Goal: Transaction & Acquisition: Purchase product/service

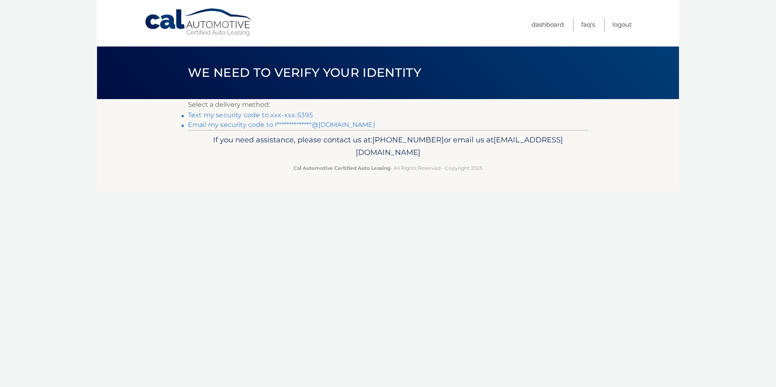
click at [272, 115] on link "Text my security code to xxx-xxx-5395" at bounding box center [250, 115] width 125 height 8
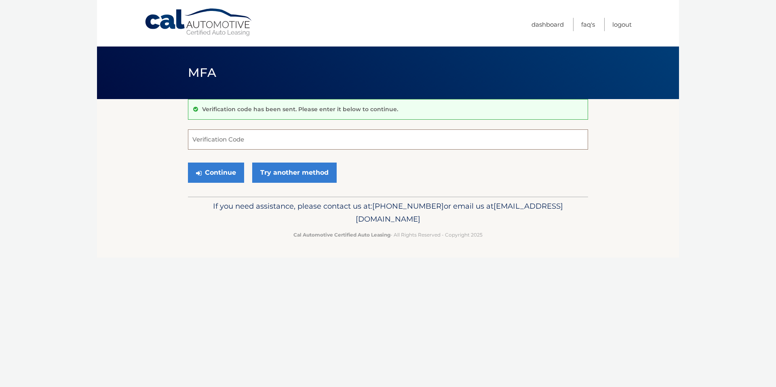
click at [268, 139] on input "Verification Code" at bounding box center [388, 139] width 400 height 20
type input "402612"
click at [301, 171] on link "Try another method" at bounding box center [294, 172] width 84 height 20
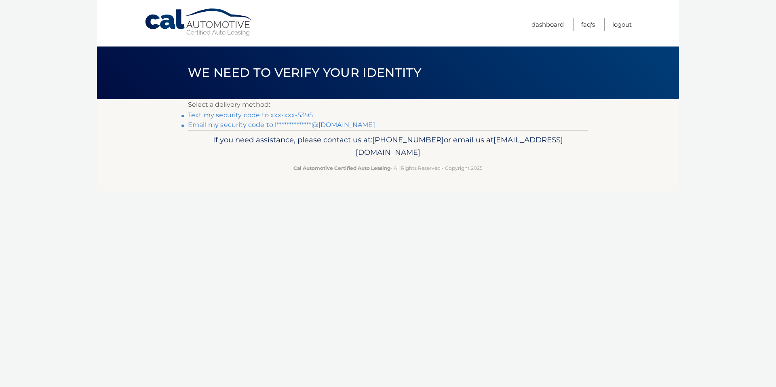
click at [286, 116] on link "Text my security code to xxx-xxx-5395" at bounding box center [250, 115] width 125 height 8
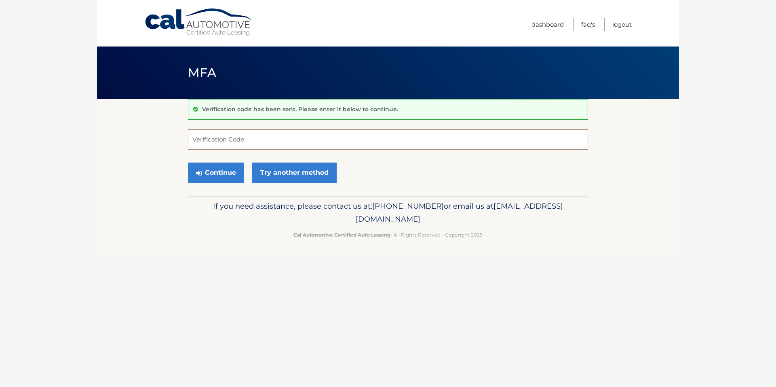
click at [253, 145] on input "Verification Code" at bounding box center [388, 139] width 400 height 20
type input "372433"
click at [230, 169] on button "Continue" at bounding box center [216, 172] width 56 height 20
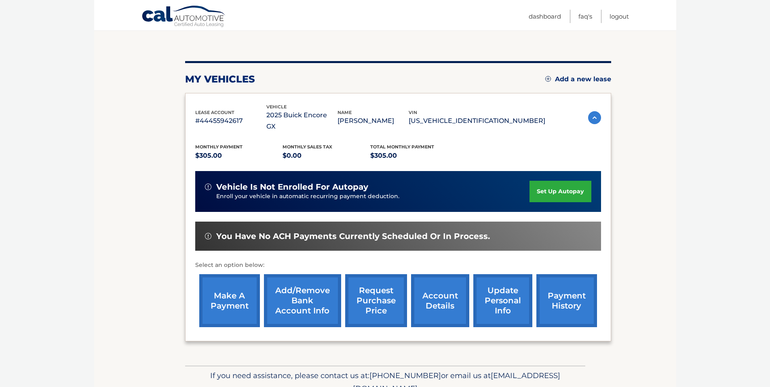
scroll to position [22, 0]
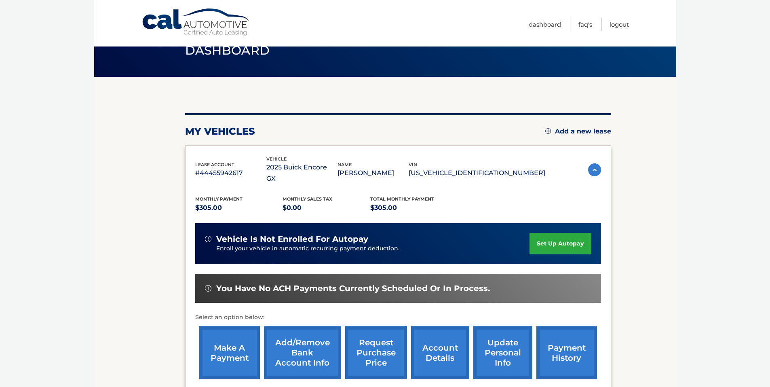
click at [240, 338] on link "make a payment" at bounding box center [229, 352] width 61 height 53
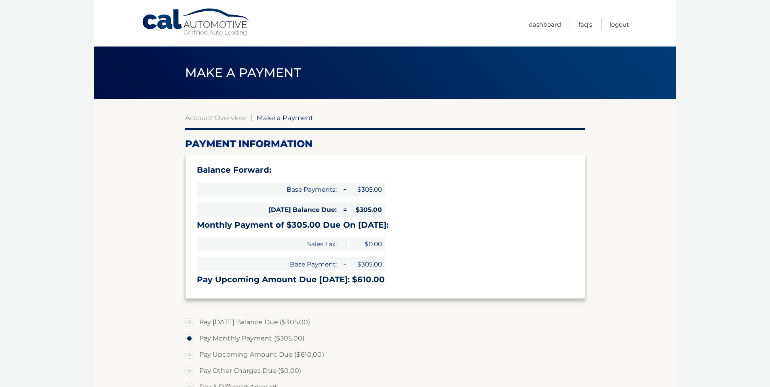
select select "ZjllOWI3ZTEtNTY1Yy00Y2VjLThhMzYtZWQzOGVhNjkwNjFm"
click at [547, 343] on label "Pay Monthly Payment ($305.00)" at bounding box center [385, 338] width 400 height 16
click at [196, 343] on input "Pay Monthly Payment ($305.00)" at bounding box center [192, 336] width 8 height 13
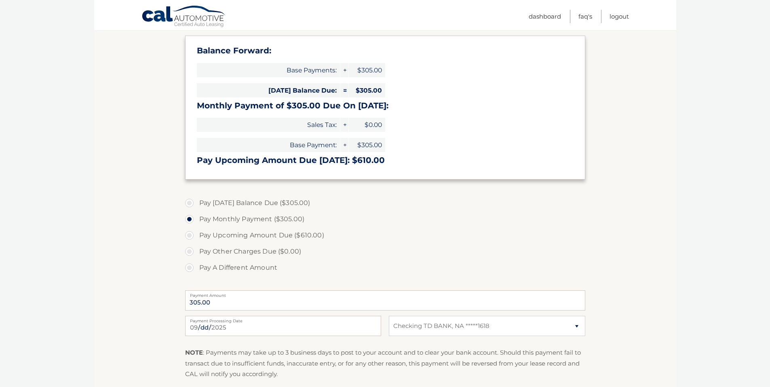
scroll to position [121, 0]
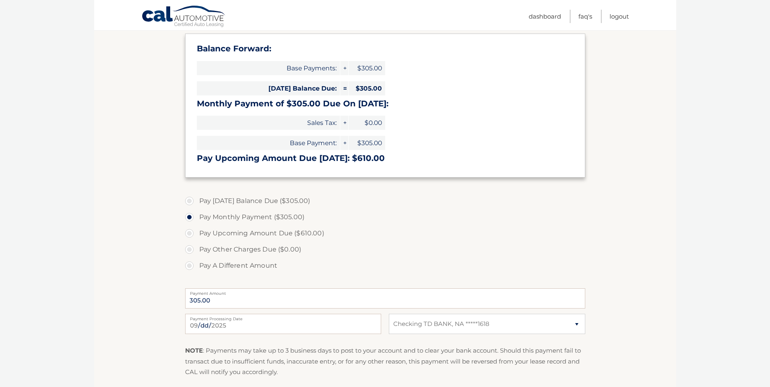
click at [272, 203] on label "Pay [DATE] Balance Due ($305.00)" at bounding box center [385, 201] width 400 height 16
click at [196, 203] on input "Pay [DATE] Balance Due ($305.00)" at bounding box center [192, 199] width 8 height 13
radio input "true"
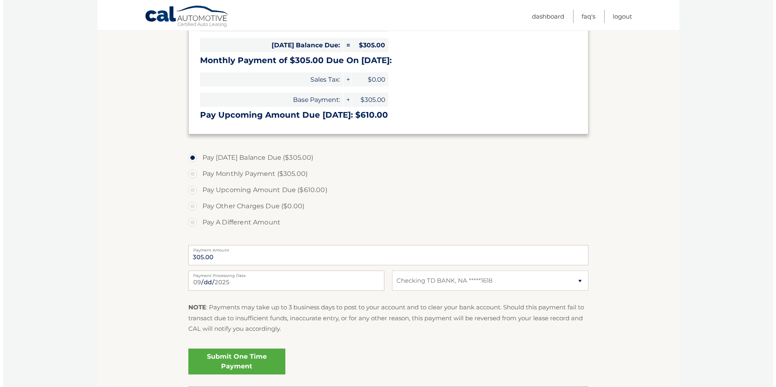
scroll to position [225, 0]
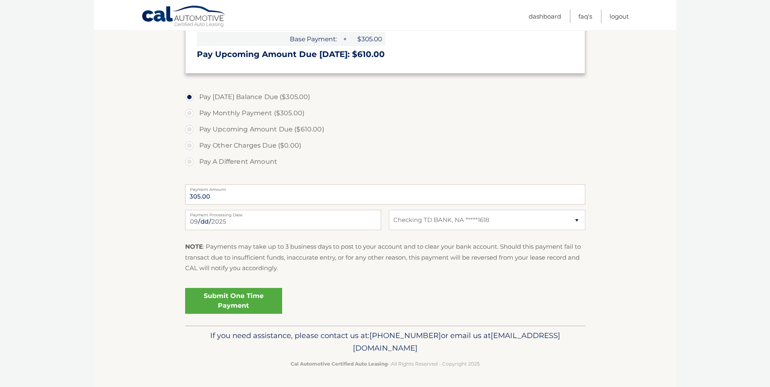
click at [240, 295] on link "Submit One Time Payment" at bounding box center [233, 301] width 97 height 26
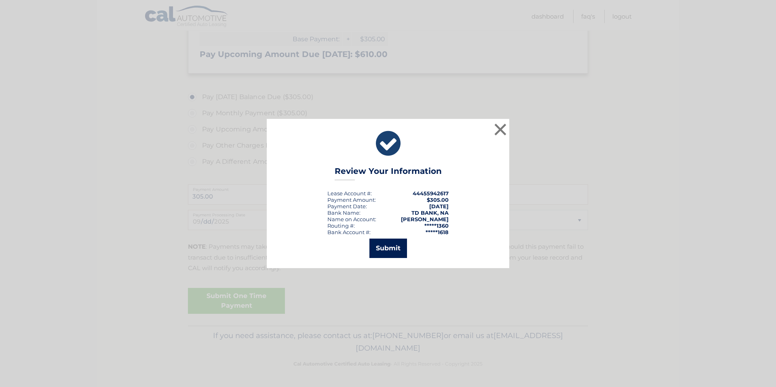
click at [384, 246] on button "Submit" at bounding box center [388, 247] width 38 height 19
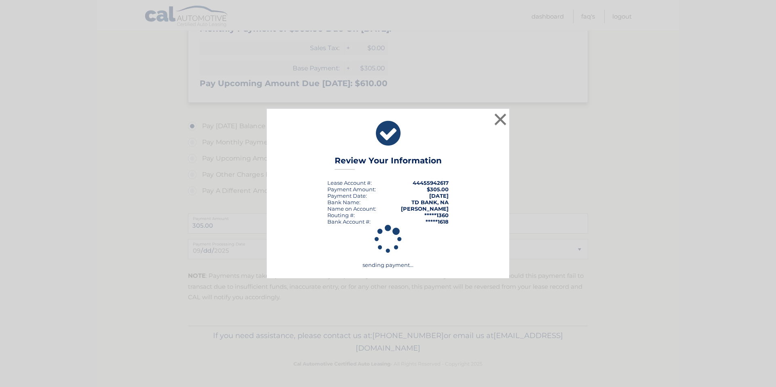
scroll to position [196, 0]
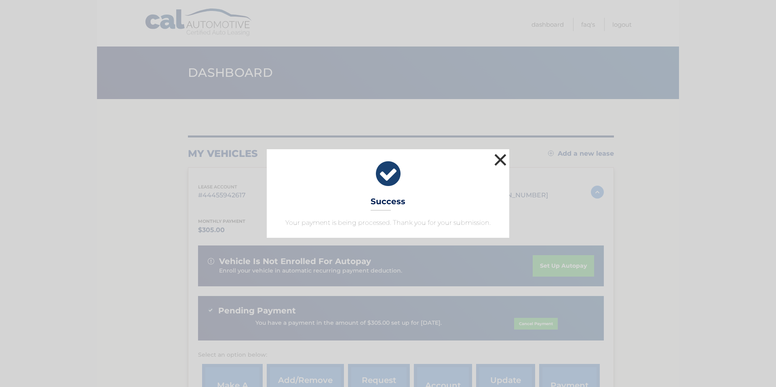
click at [505, 158] on button "×" at bounding box center [500, 159] width 16 height 16
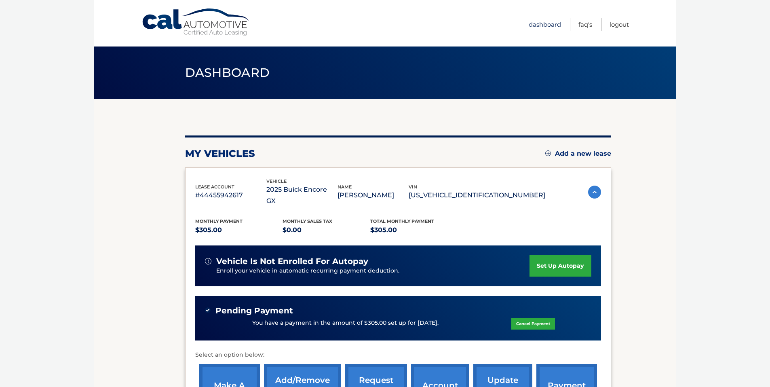
click at [545, 26] on link "Dashboard" at bounding box center [544, 24] width 32 height 13
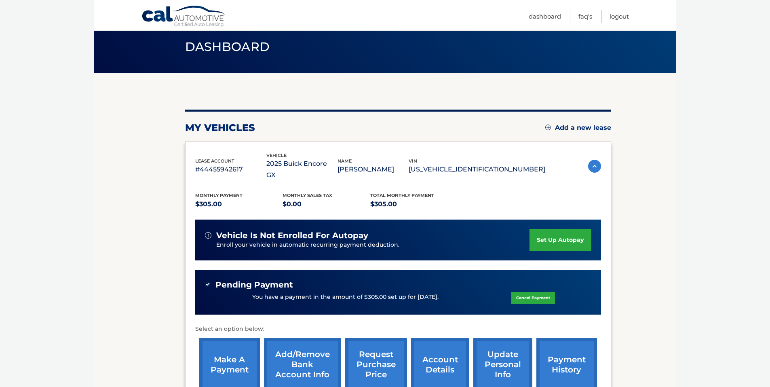
scroll to position [40, 0]
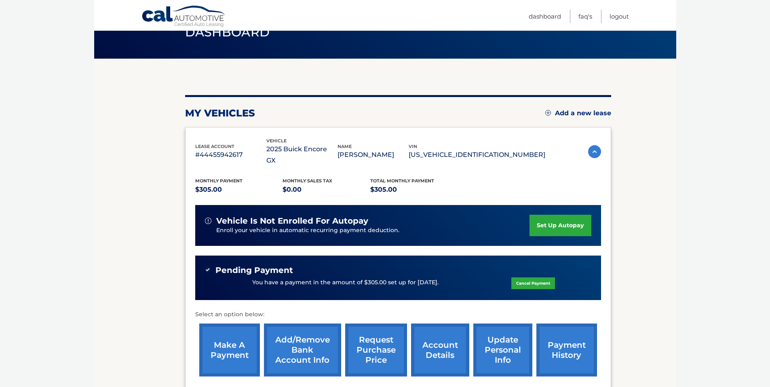
click at [557, 339] on link "payment history" at bounding box center [566, 349] width 61 height 53
